Goal: Task Accomplishment & Management: Manage account settings

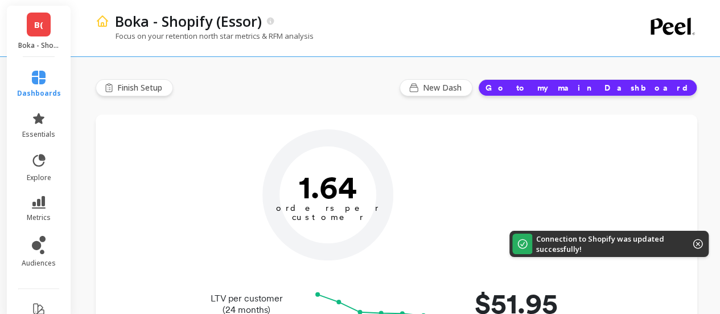
type input "Champions"
type input "32960"
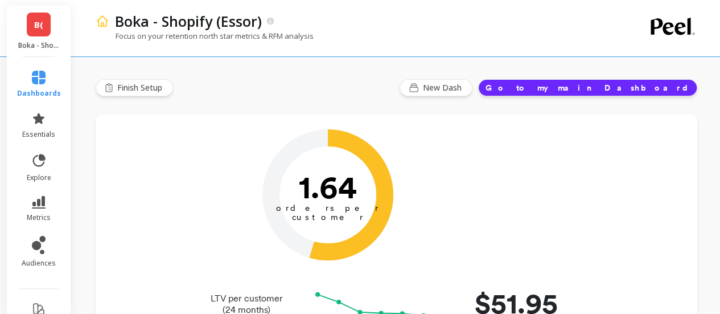
click at [34, 24] on span "B(" at bounding box center [38, 24] width 9 height 13
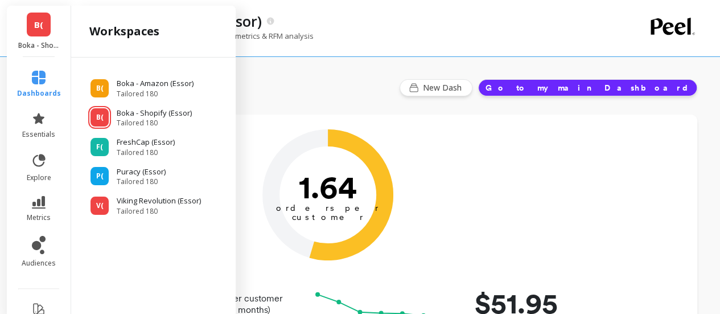
click at [483, 17] on div "Boka - Shopify (Essor)" at bounding box center [356, 20] width 495 height 19
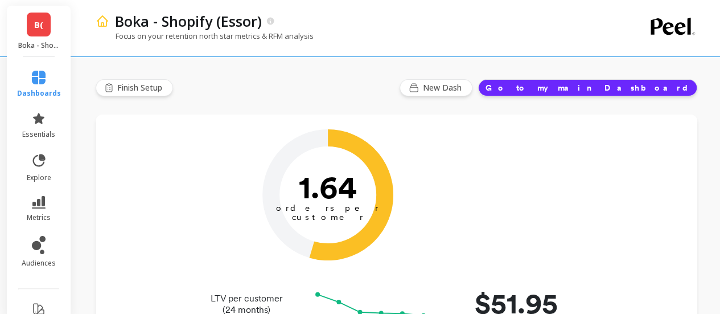
click at [27, 23] on link "B(" at bounding box center [39, 25] width 24 height 24
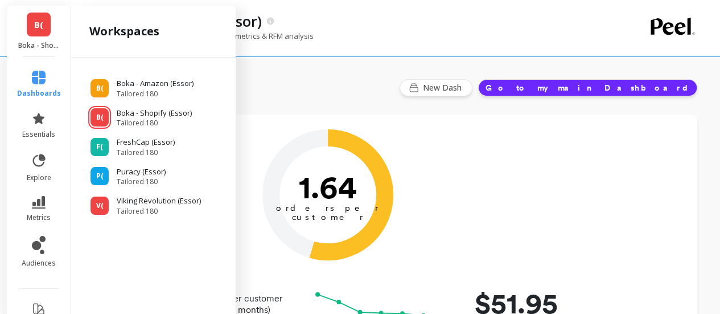
click at [626, 35] on div "Boka - Shopify (Essor) Focus on your retention north star metrics & RFM analysis" at bounding box center [395, 28] width 599 height 56
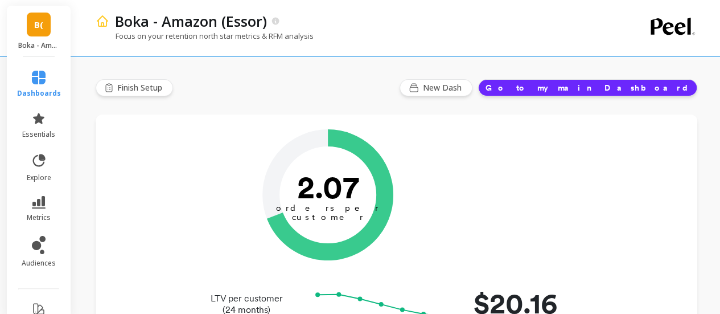
scroll to position [77, 0]
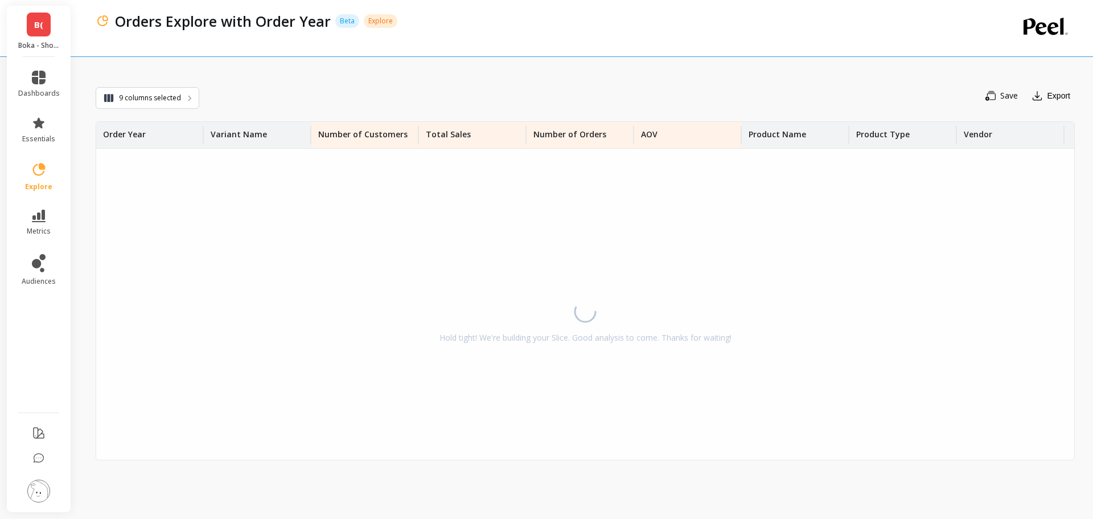
click at [41, 27] on span "B(" at bounding box center [38, 24] width 9 height 13
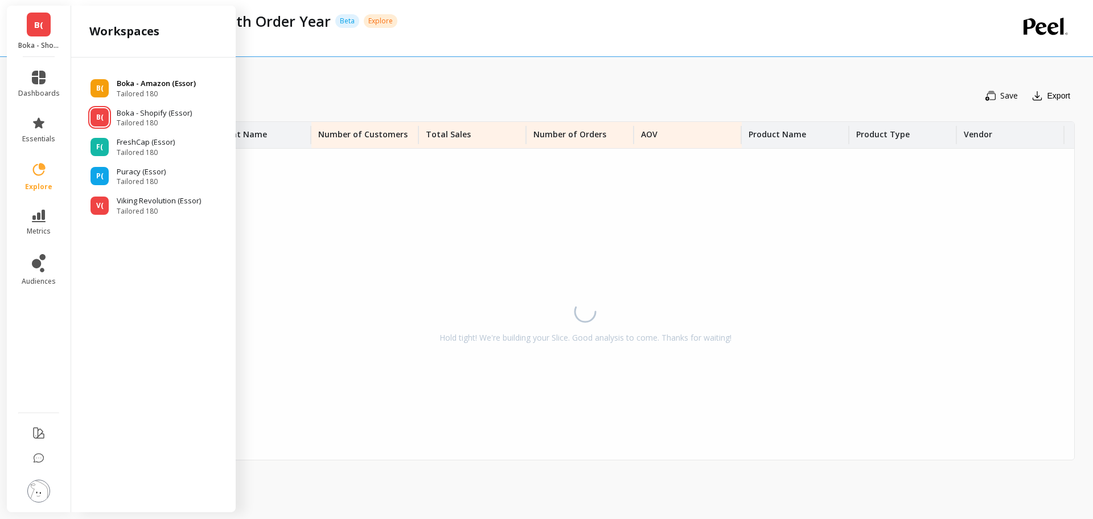
click at [127, 84] on p "Boka - Amazon (Essor)" at bounding box center [156, 83] width 79 height 11
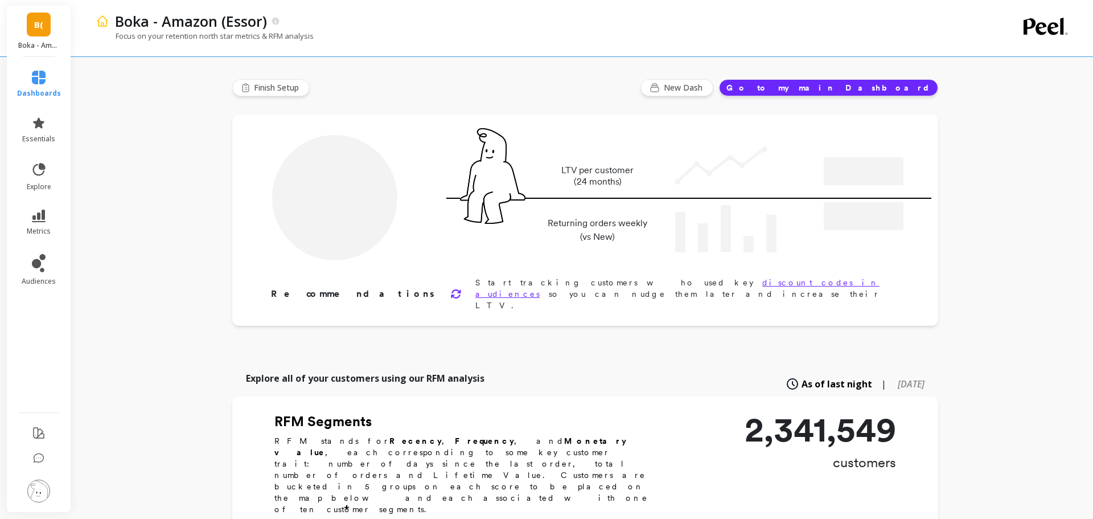
type input "Champions"
type input "251860"
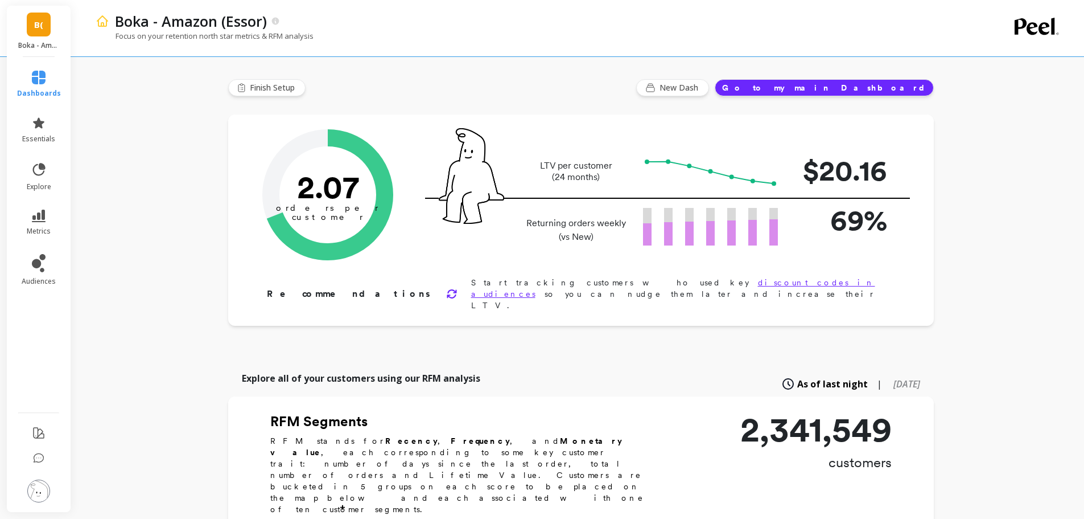
click at [39, 491] on img at bounding box center [38, 490] width 23 height 23
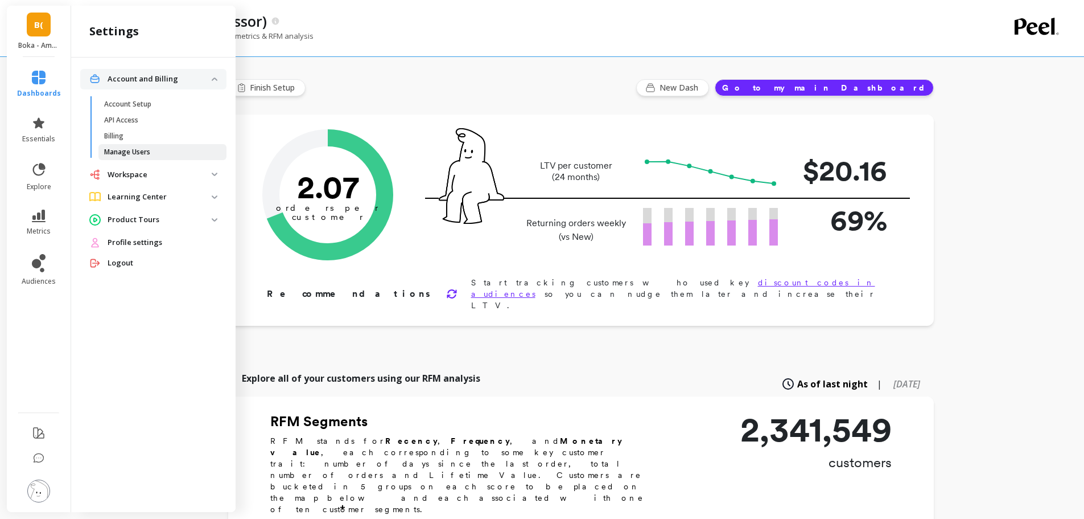
click at [132, 150] on p "Manage Users" at bounding box center [127, 151] width 46 height 9
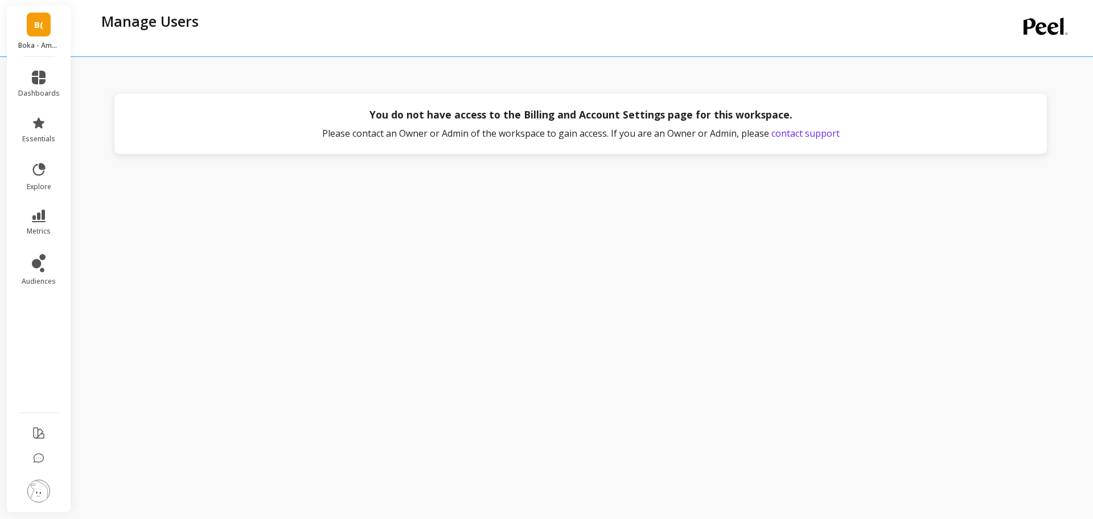
click at [40, 488] on img at bounding box center [38, 490] width 23 height 23
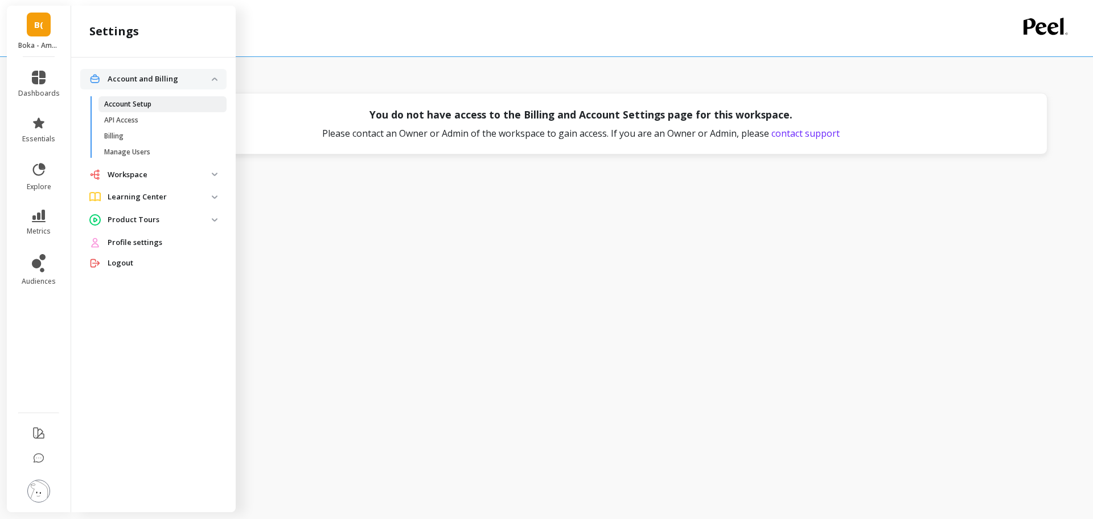
click at [143, 109] on link "Account Setup" at bounding box center [162, 104] width 128 height 16
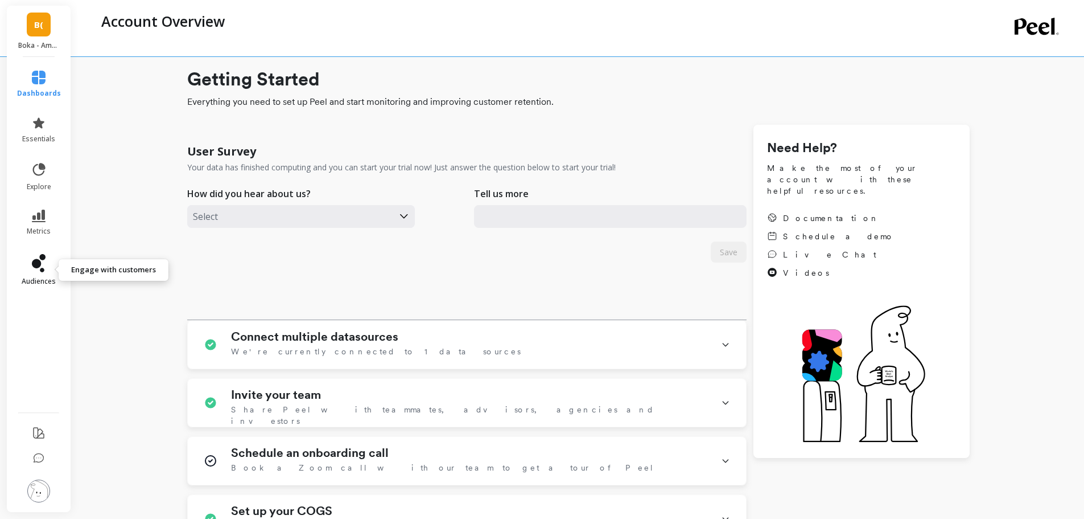
click at [34, 267] on icon at bounding box center [36, 263] width 9 height 9
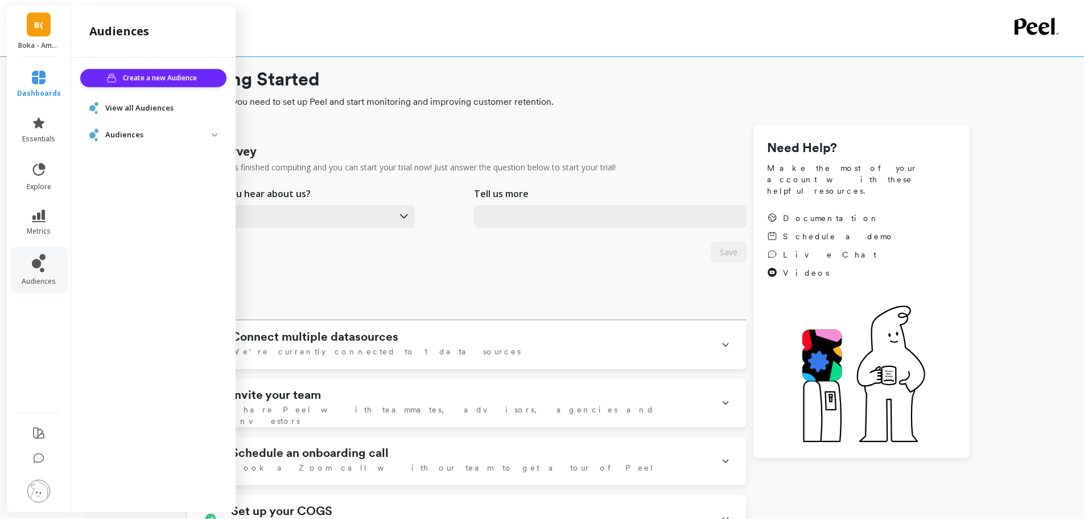
click at [35, 496] on img at bounding box center [38, 490] width 23 height 23
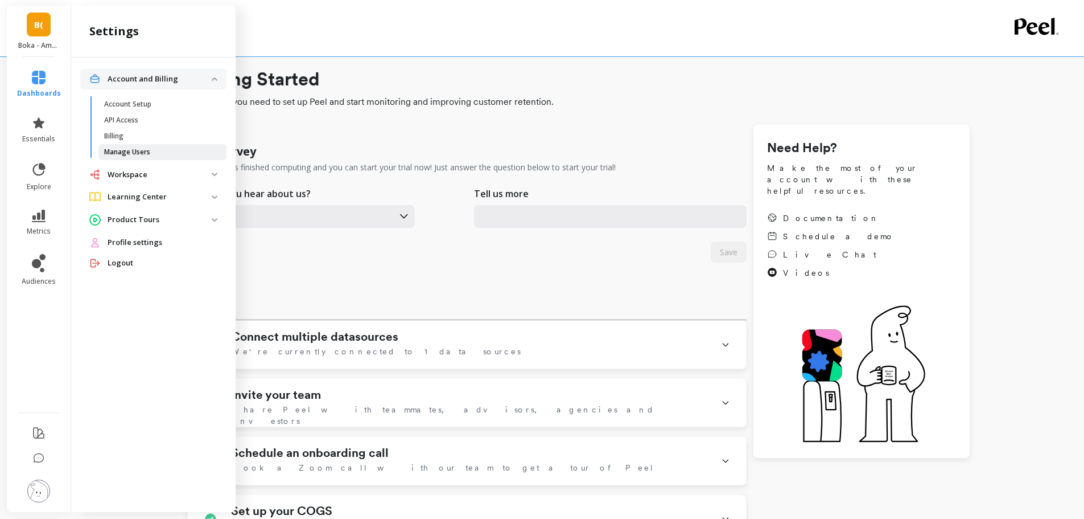
click at [131, 151] on p "Manage Users" at bounding box center [127, 151] width 46 height 9
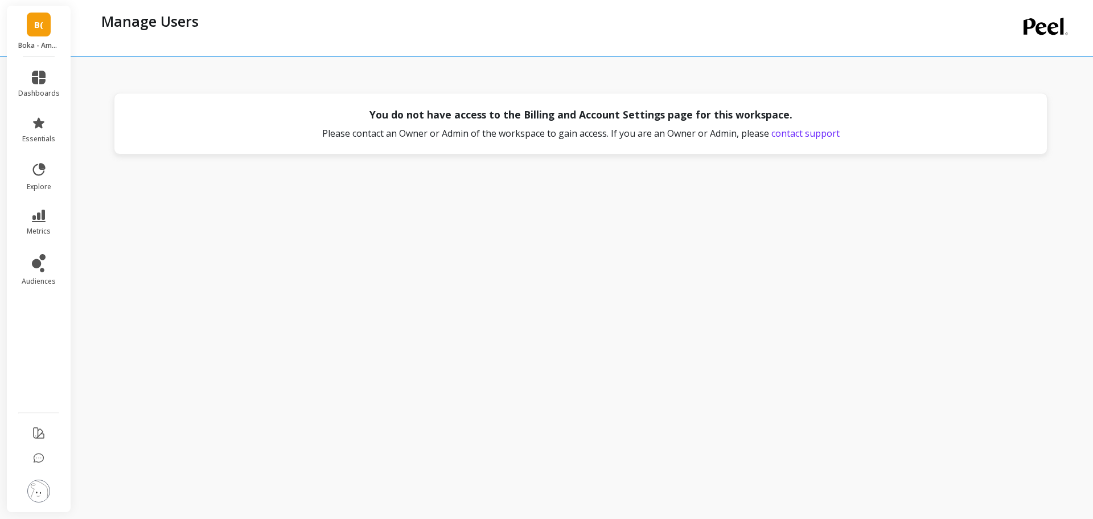
click at [318, 98] on div "You do not have access to the Billing and Account Settings page for this worksp…" at bounding box center [581, 123] width 934 height 61
click at [44, 28] on link "B(" at bounding box center [39, 25] width 24 height 24
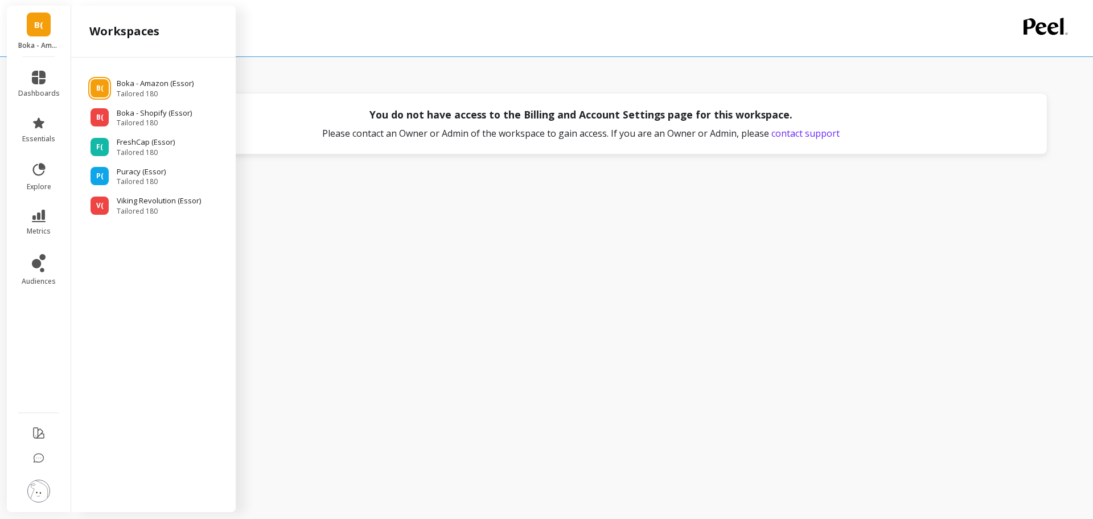
click at [44, 28] on link "B(" at bounding box center [39, 25] width 24 height 24
